Goal: Task Accomplishment & Management: Manage account settings

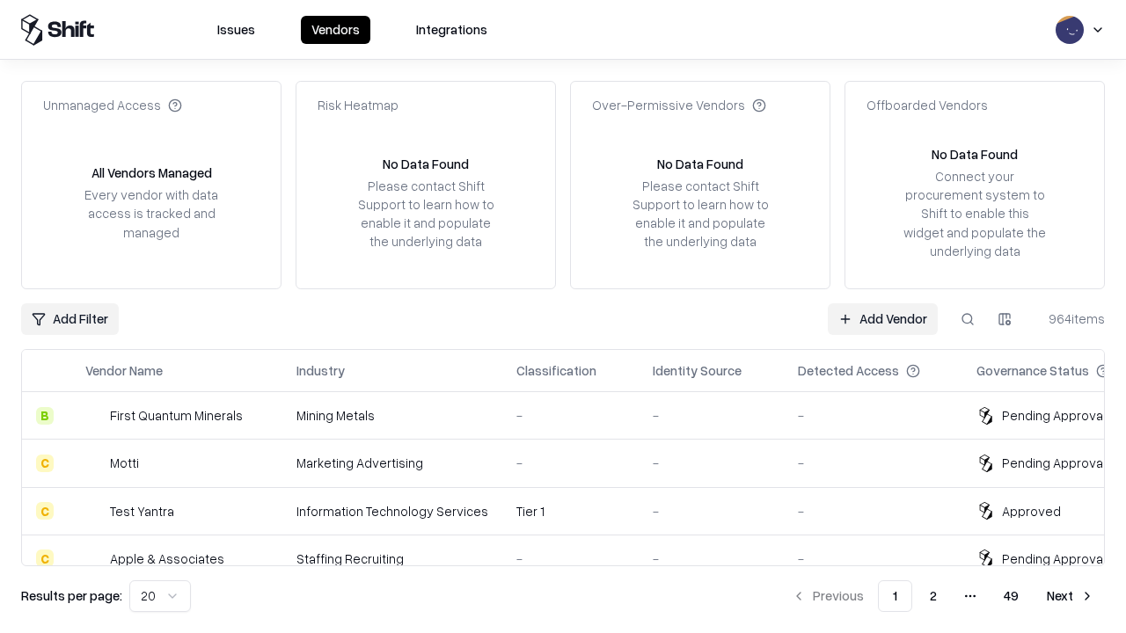
click at [882, 318] on link "Add Vendor" at bounding box center [883, 319] width 110 height 32
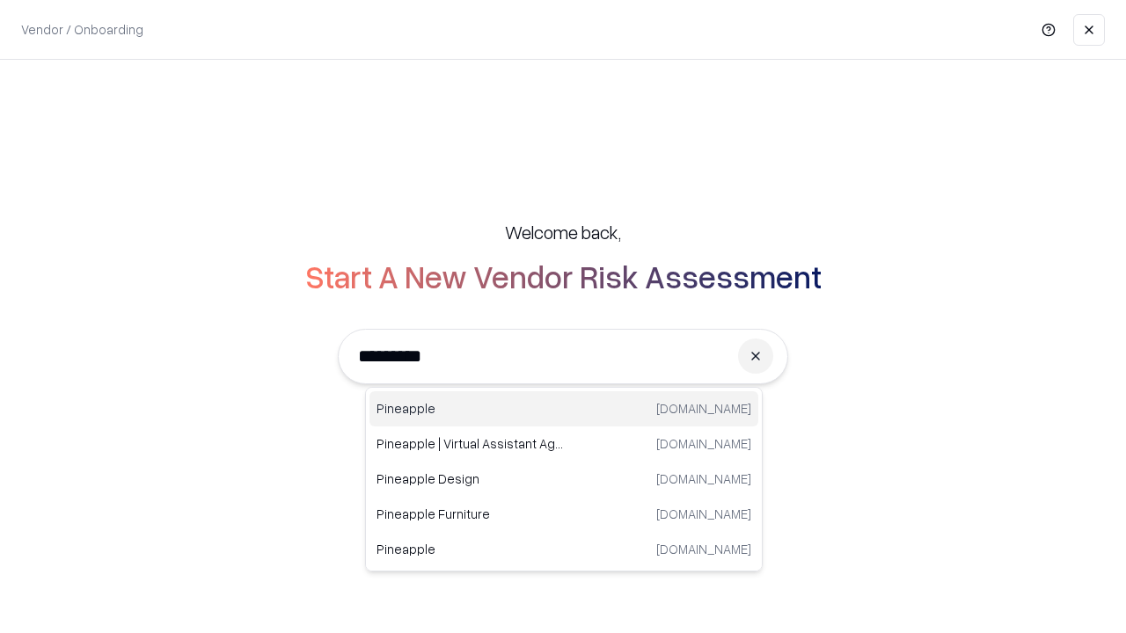
click at [564, 409] on div "Pineapple [DOMAIN_NAME]" at bounding box center [563, 408] width 389 height 35
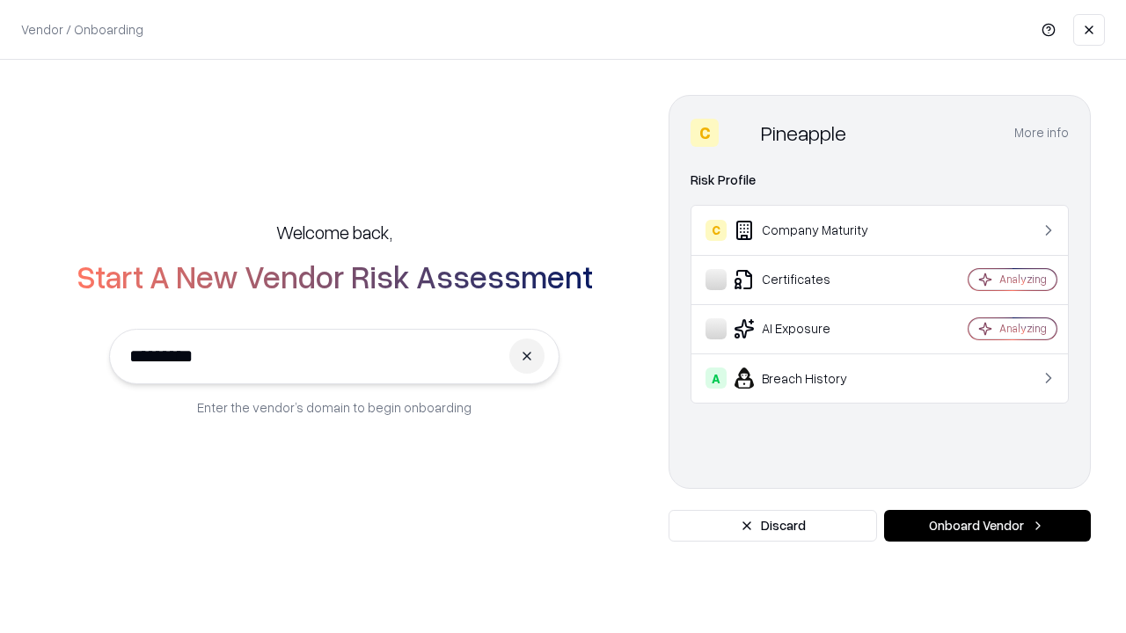
type input "*********"
click at [987, 526] on button "Onboard Vendor" at bounding box center [987, 526] width 207 height 32
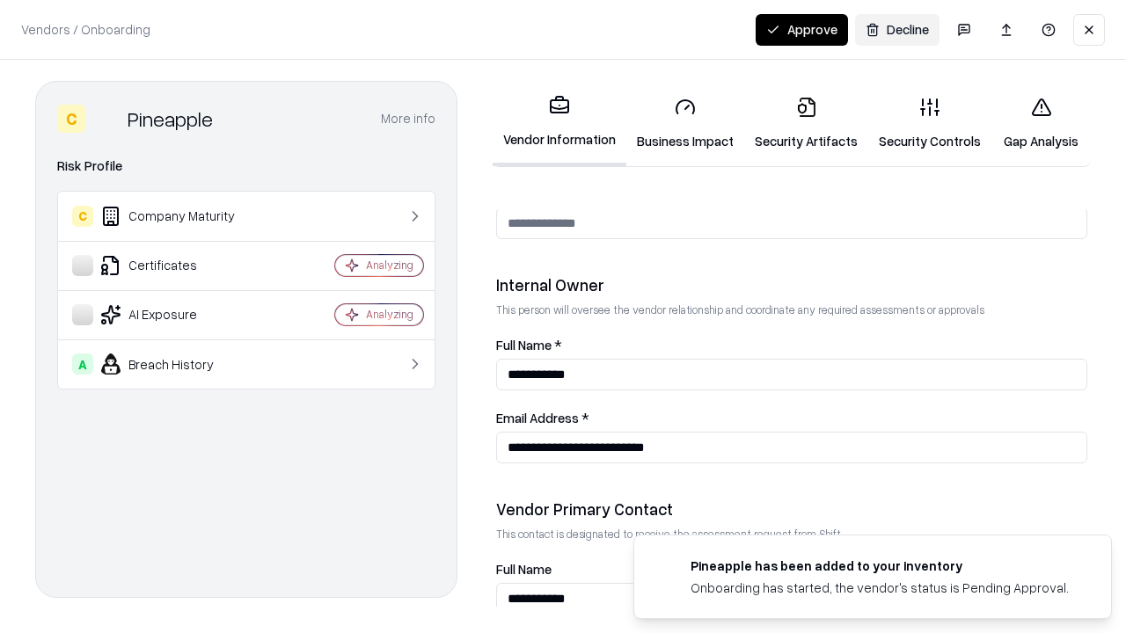
scroll to position [911, 0]
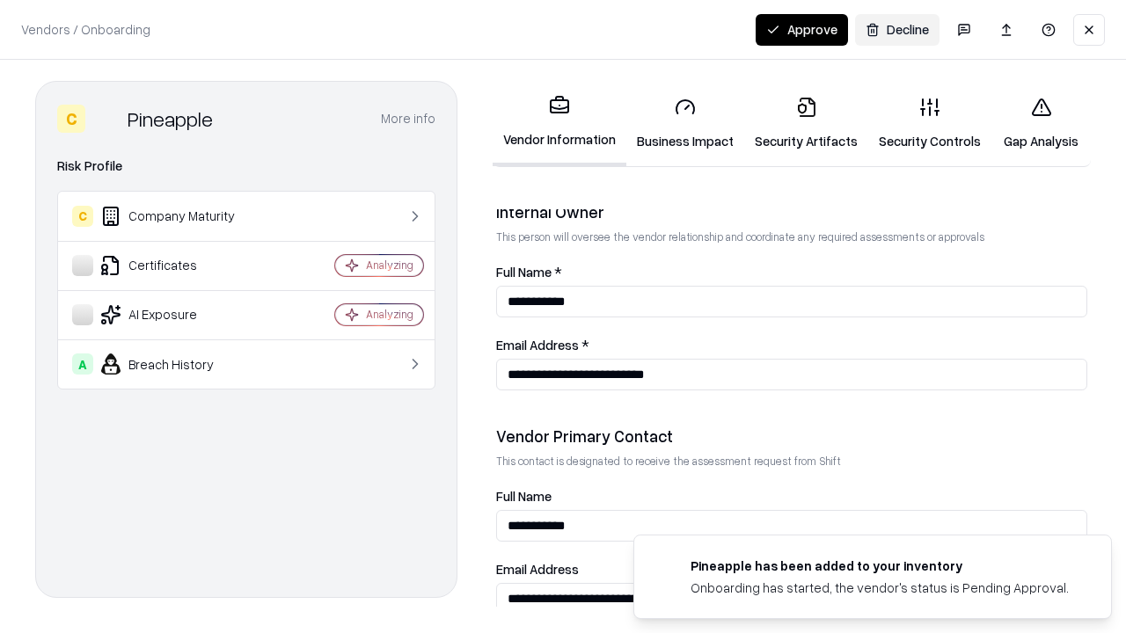
click at [806, 123] on link "Security Artifacts" at bounding box center [806, 124] width 124 height 82
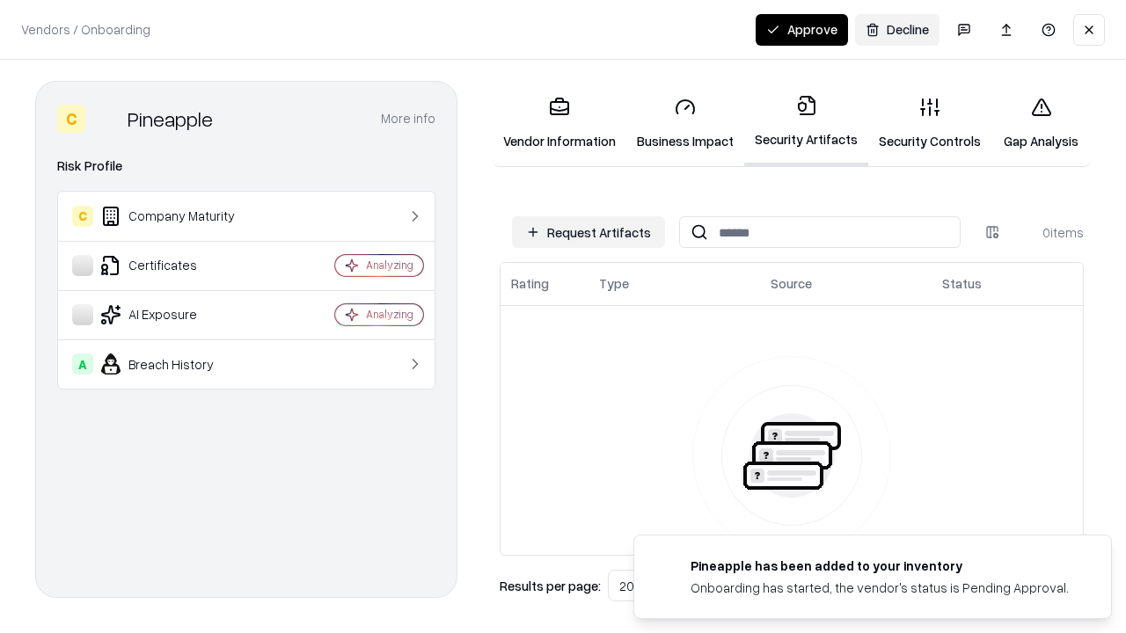
click at [588, 232] on button "Request Artifacts" at bounding box center [588, 232] width 153 height 32
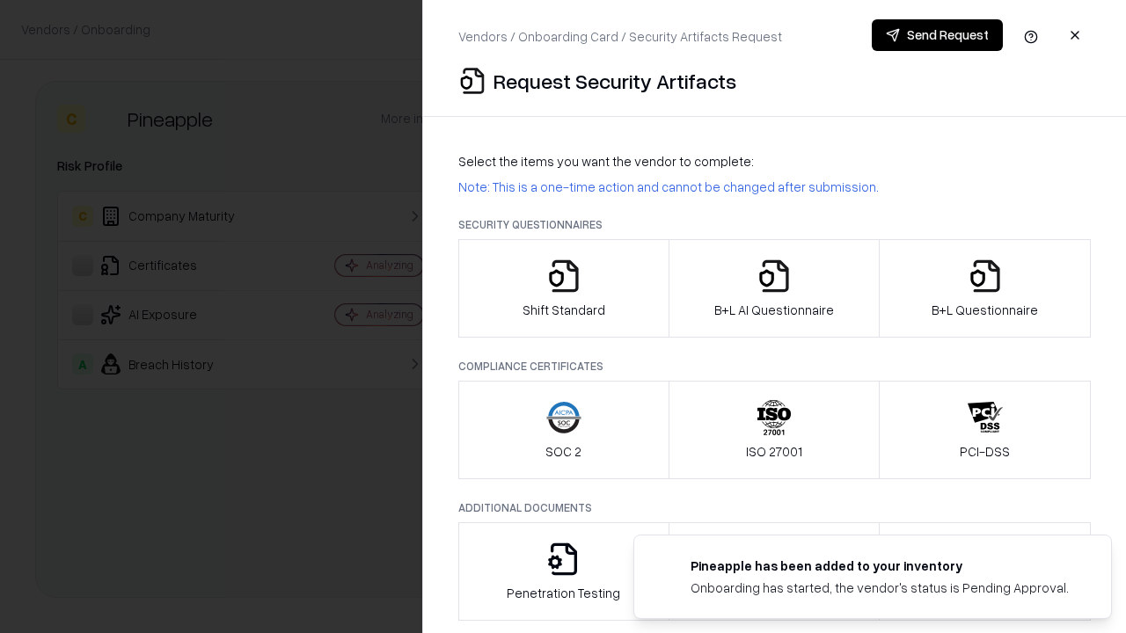
click at [984, 288] on icon "button" at bounding box center [984, 276] width 35 height 35
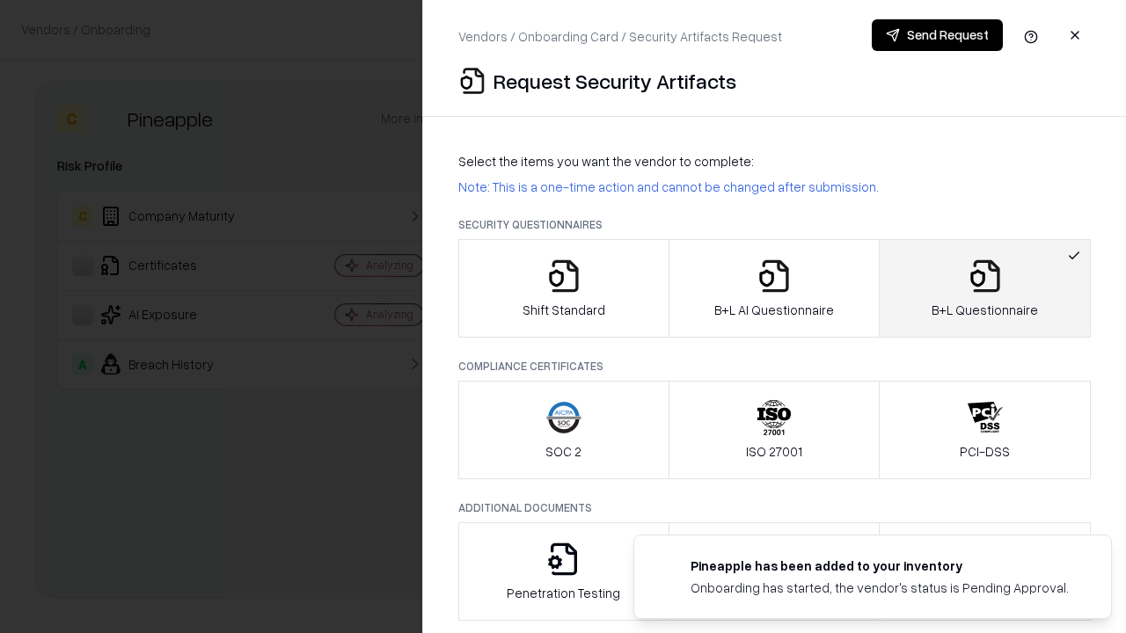
click at [773, 288] on icon "button" at bounding box center [773, 276] width 35 height 35
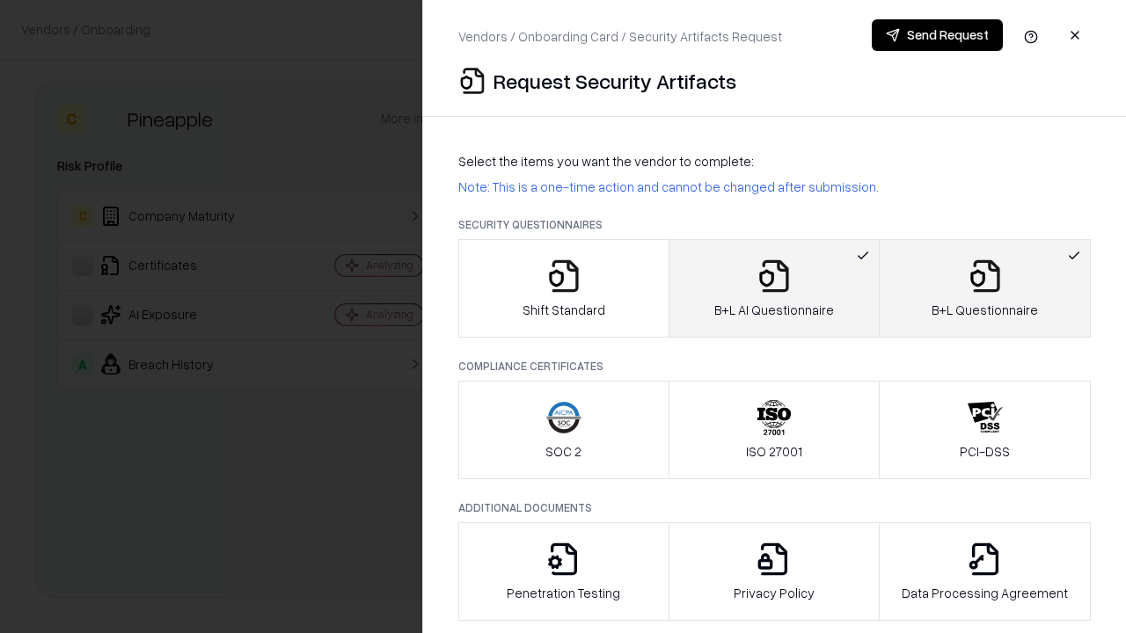
click at [937, 35] on button "Send Request" at bounding box center [937, 35] width 131 height 32
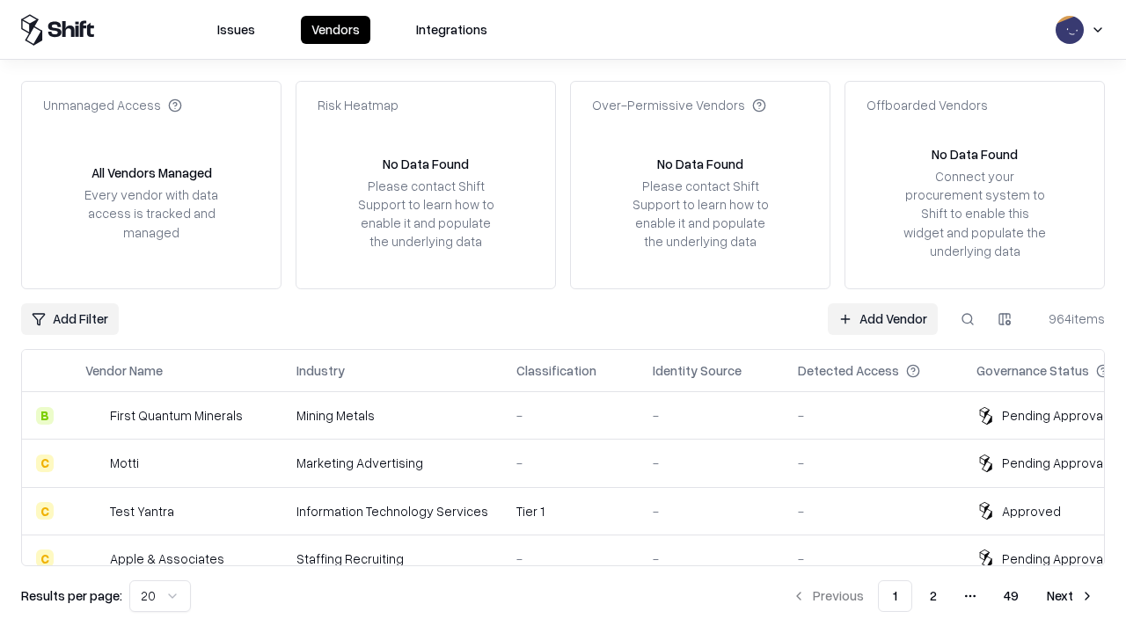
click at [967, 318] on button at bounding box center [968, 319] width 32 height 32
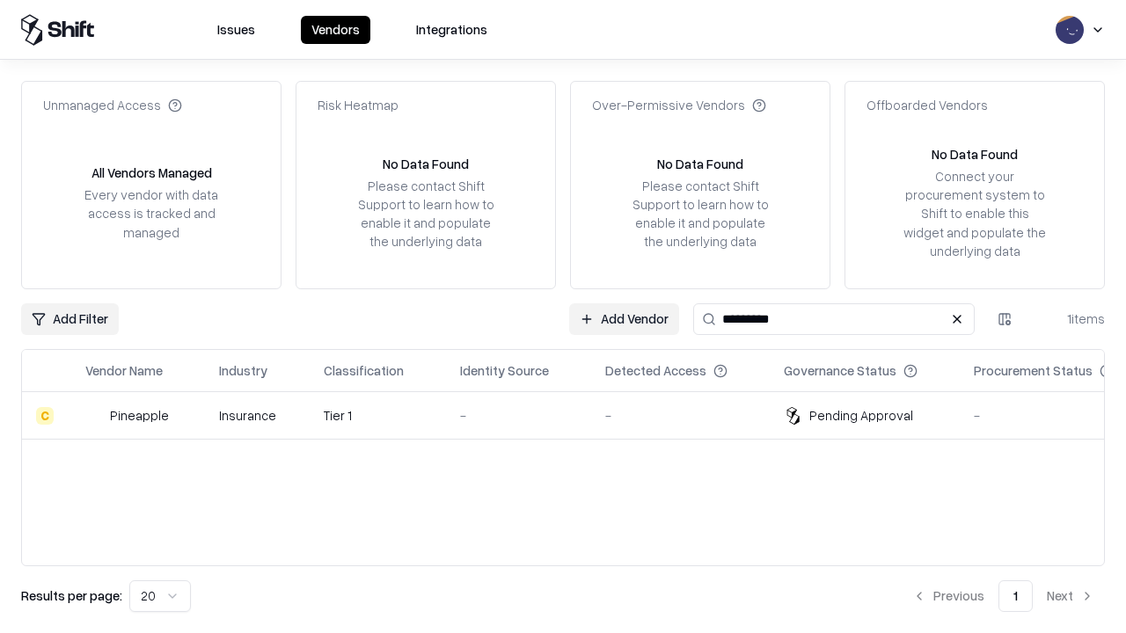
type input "*********"
click at [573, 415] on div "-" at bounding box center [518, 415] width 117 height 18
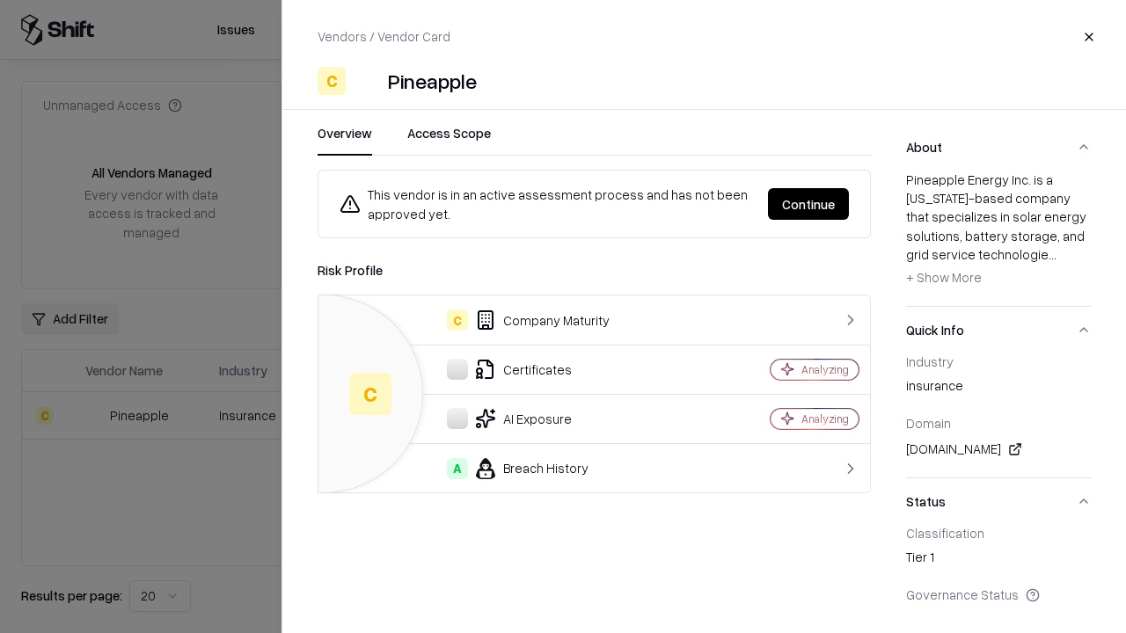
click at [808, 204] on button "Continue" at bounding box center [808, 204] width 81 height 32
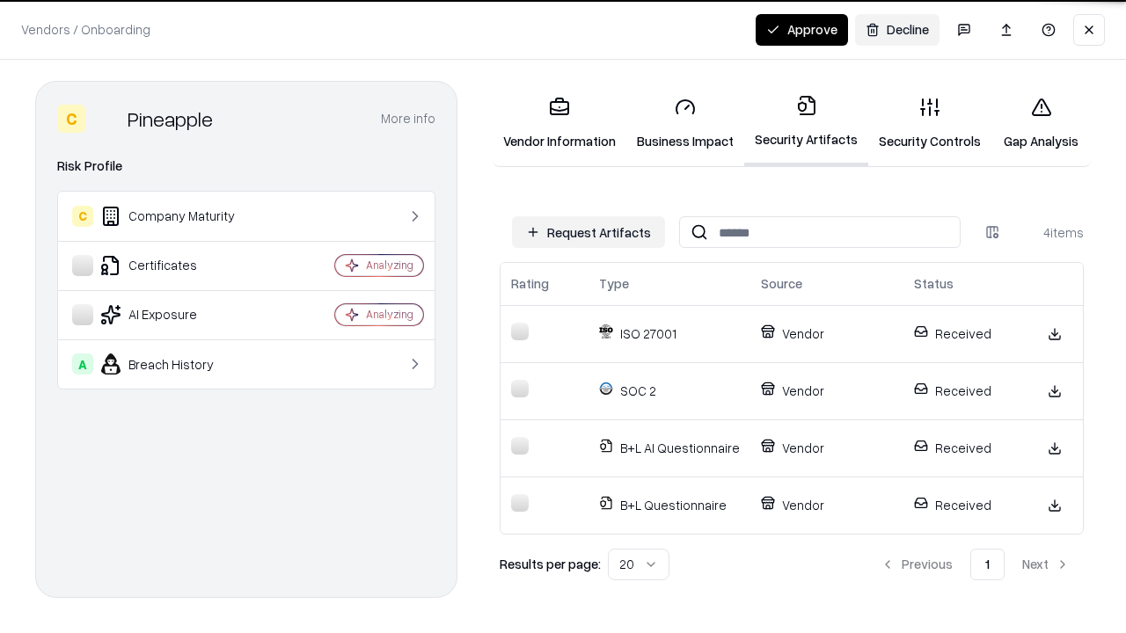
click at [801, 29] on button "Approve" at bounding box center [801, 30] width 92 height 32
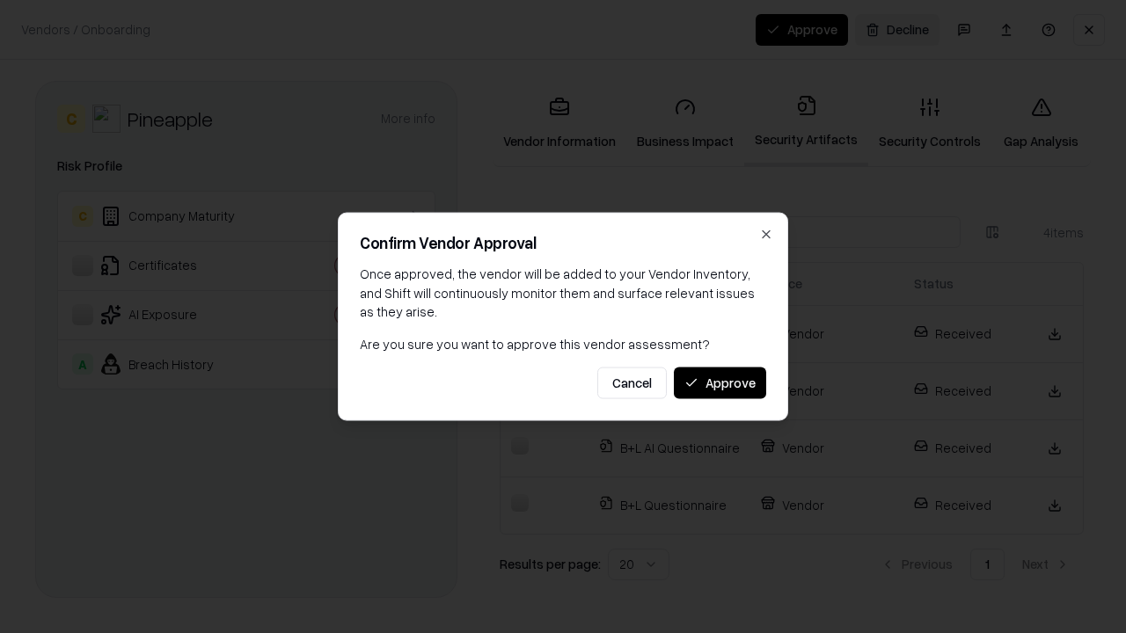
click at [719, 383] on button "Approve" at bounding box center [720, 383] width 92 height 32
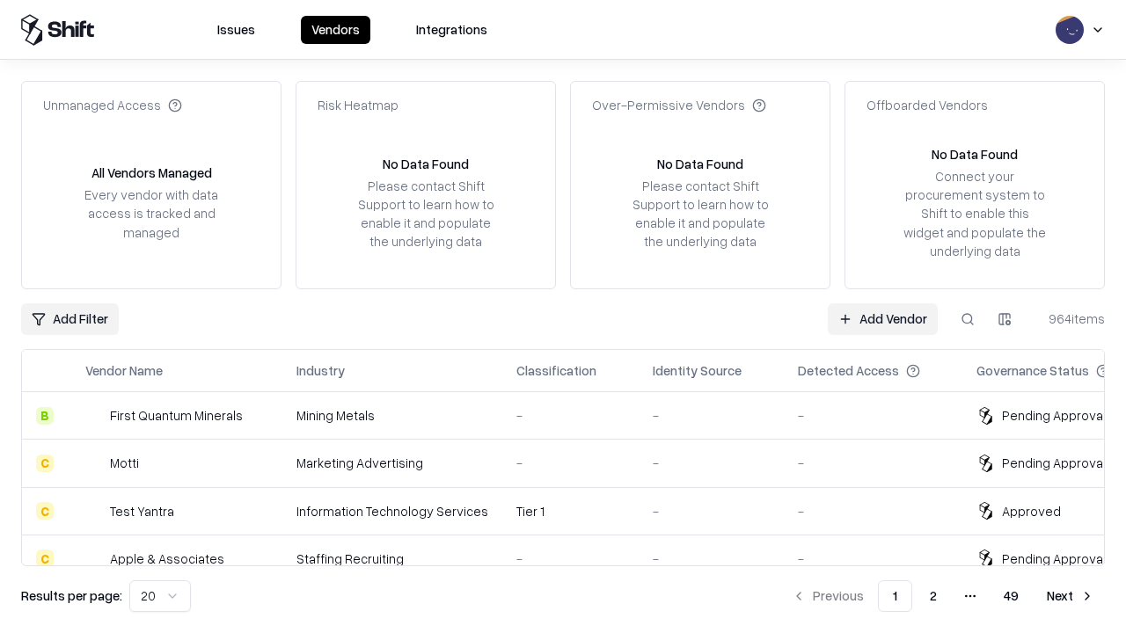
type input "*********"
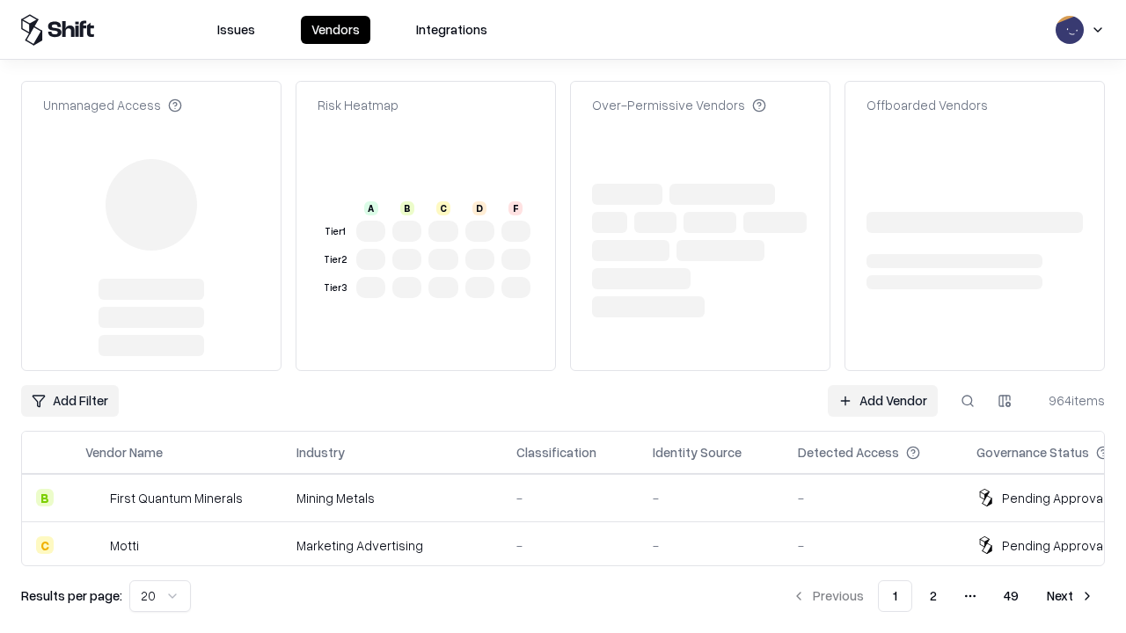
click at [882, 385] on link "Add Vendor" at bounding box center [883, 401] width 110 height 32
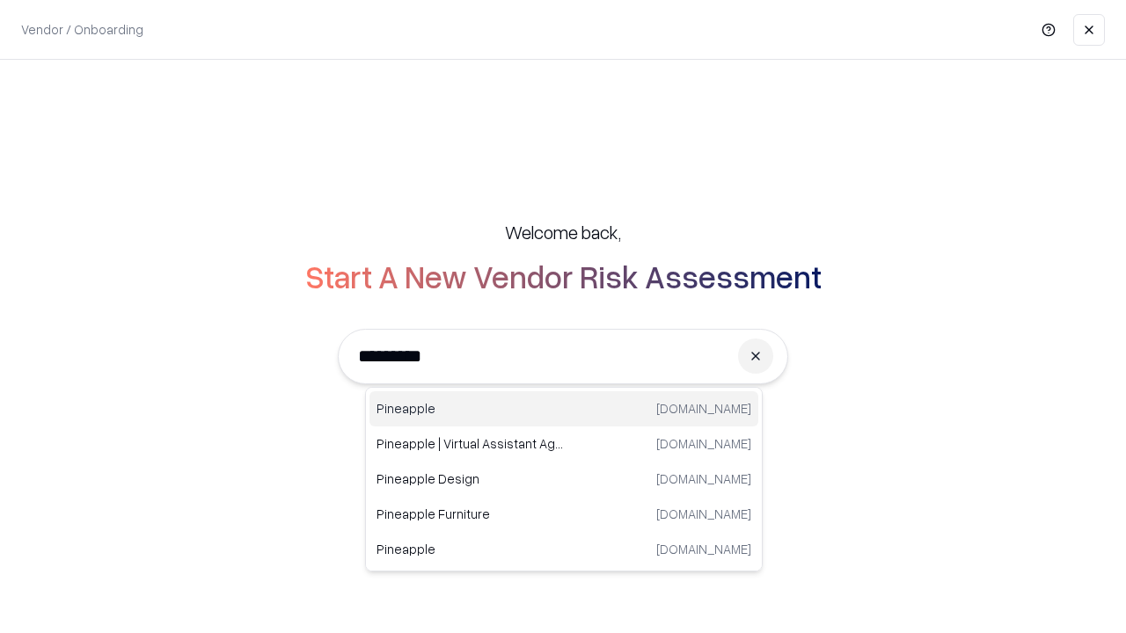
click at [564, 409] on div "Pineapple [DOMAIN_NAME]" at bounding box center [563, 408] width 389 height 35
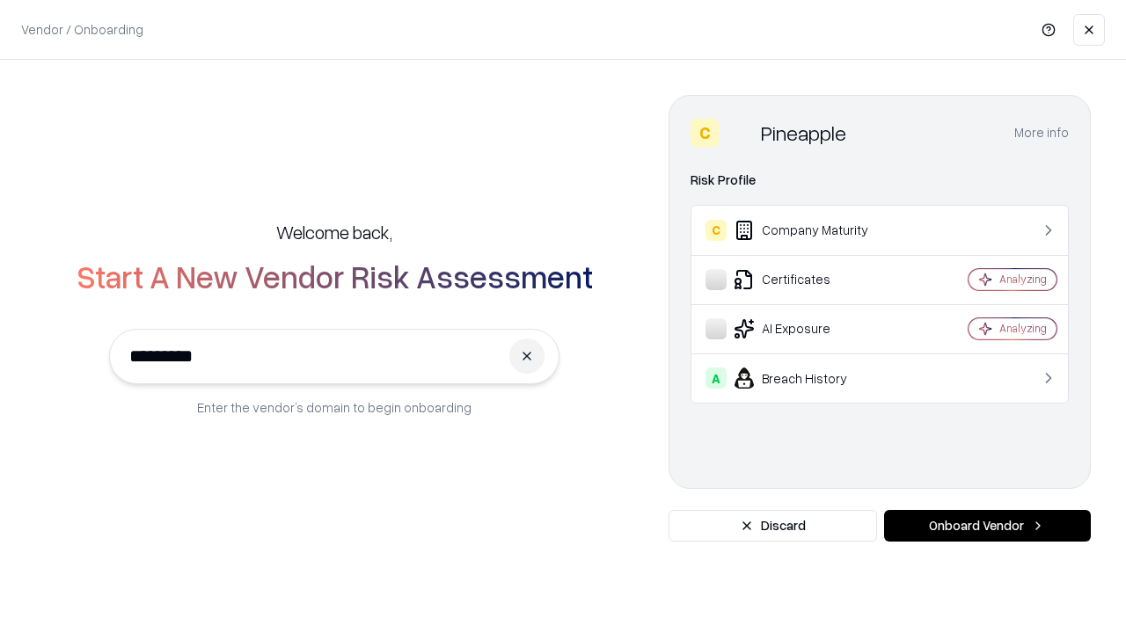
type input "*********"
click at [987, 526] on button "Onboard Vendor" at bounding box center [987, 526] width 207 height 32
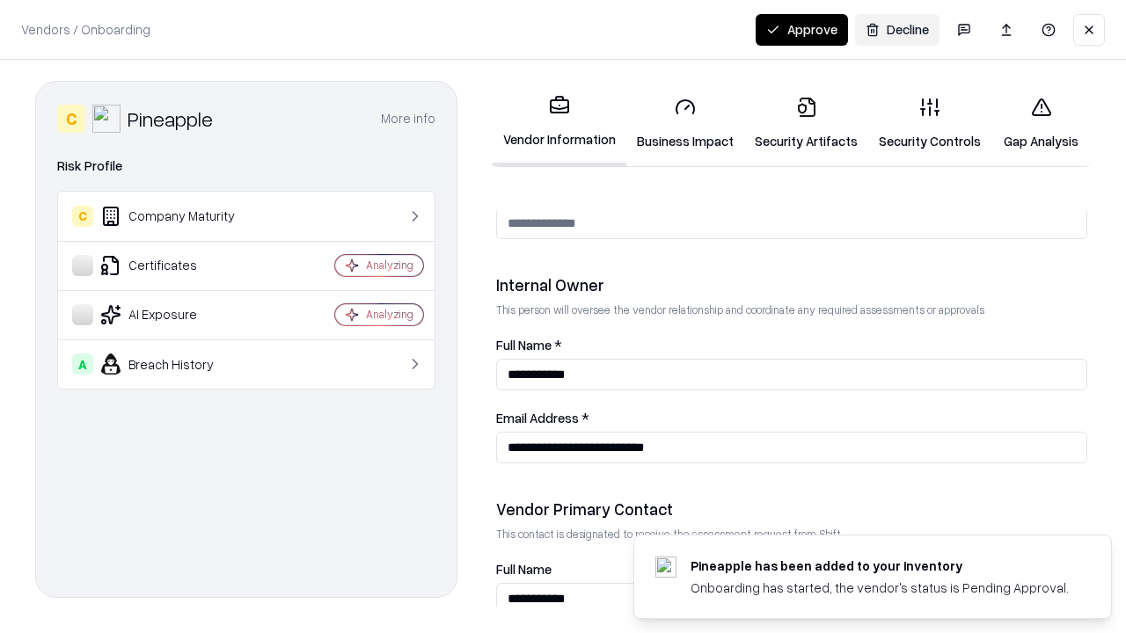
scroll to position [911, 0]
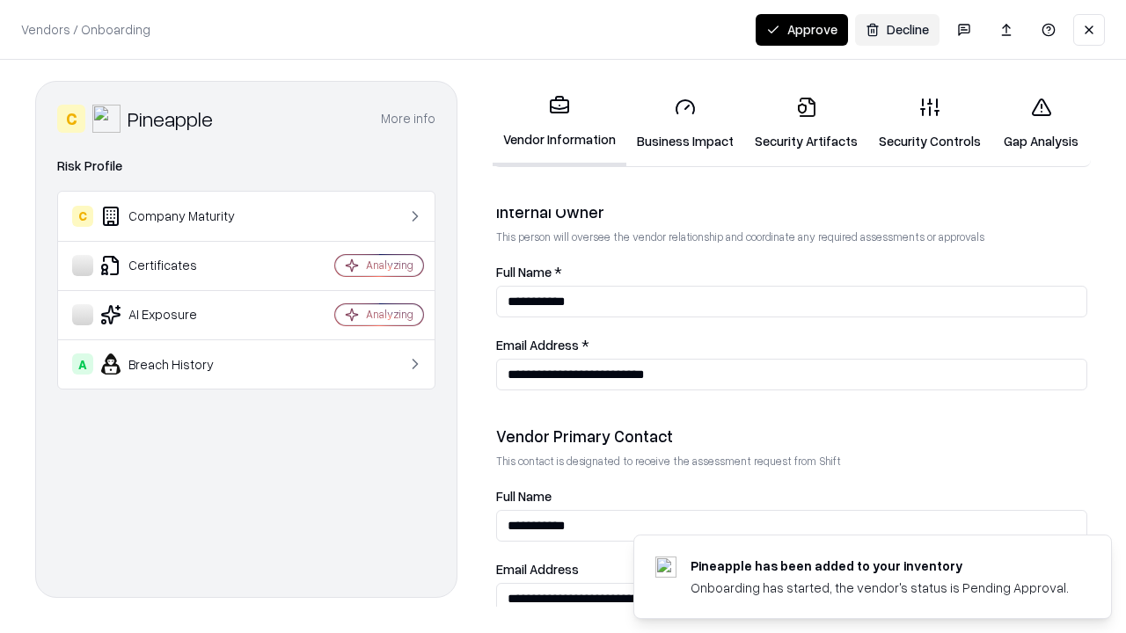
click at [801, 29] on button "Approve" at bounding box center [801, 30] width 92 height 32
